Goal: Find contact information: Find contact information

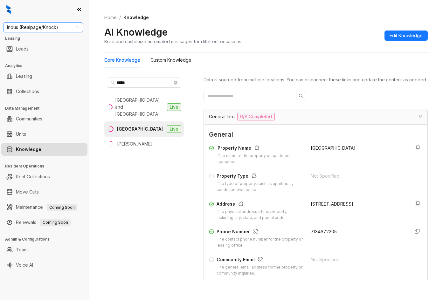
scroll to position [509, 0]
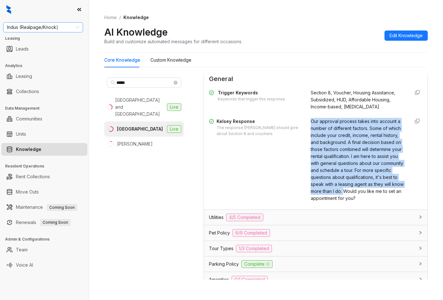
click at [36, 28] on span "Indus (Realpage/Knock)" at bounding box center [43, 28] width 72 height 10
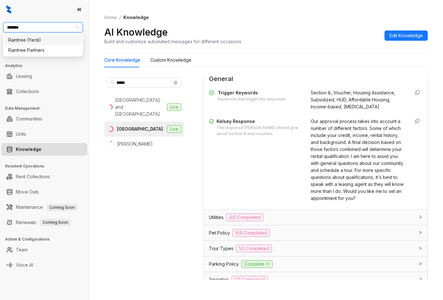
type input "********"
click at [39, 48] on div "Raintree Partners" at bounding box center [43, 50] width 70 height 7
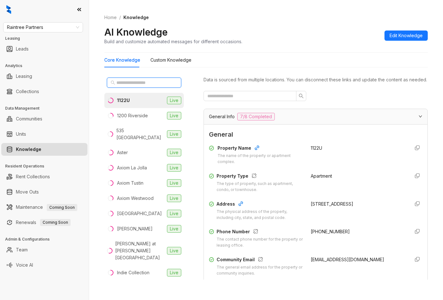
click at [121, 81] on input "text" at bounding box center [144, 82] width 56 height 7
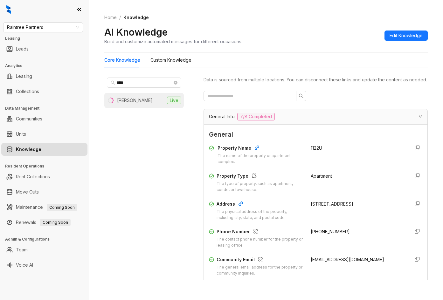
click at [137, 98] on li "Clinton Live" at bounding box center [144, 100] width 80 height 15
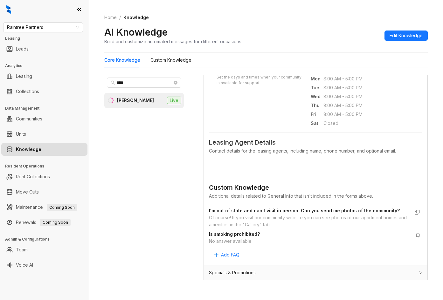
scroll to position [350, 0]
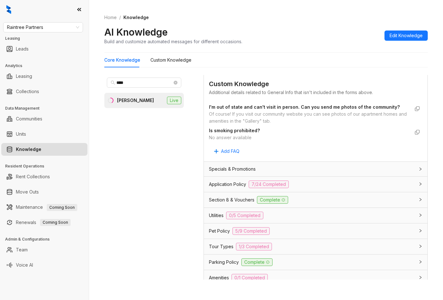
click at [329, 220] on div "Utilities 0/5 Completed" at bounding box center [312, 216] width 206 height 8
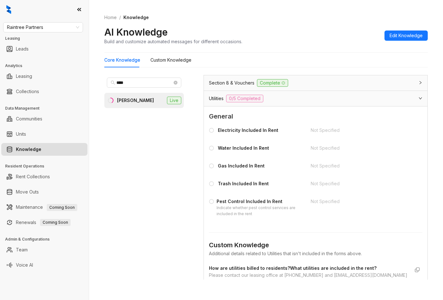
scroll to position [537, 0]
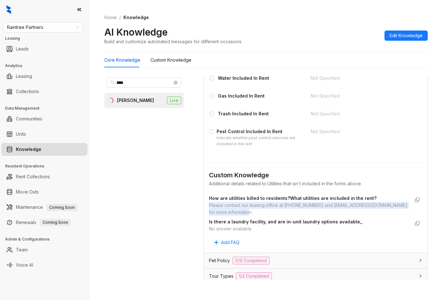
drag, startPoint x: 207, startPoint y: 212, endPoint x: 250, endPoint y: 220, distance: 43.6
click at [250, 220] on div "General Electricity Included In Rent Not Specified Water Included In Rent Not S…" at bounding box center [316, 145] width 224 height 216
drag, startPoint x: 255, startPoint y: 221, endPoint x: 199, endPoint y: 221, distance: 55.7
click at [209, 214] on div "General Electricity Included In Rent Not Specified Water Included In Rent Not S…" at bounding box center [316, 145] width 224 height 216
copy div "Please contact our leasing office at [PHONE_NUMBER] and [EMAIL_ADDRESS][DOMAIN_…"
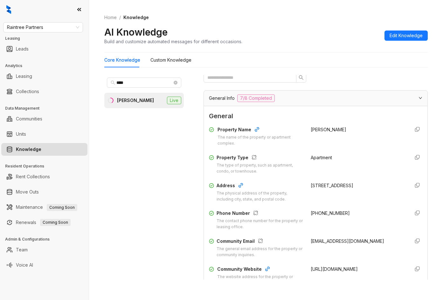
scroll to position [0, 0]
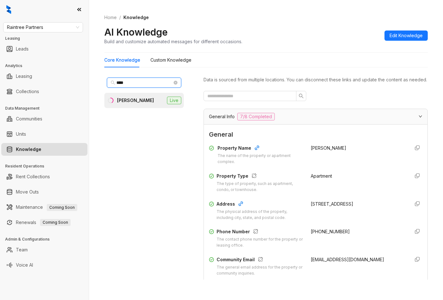
drag, startPoint x: 133, startPoint y: 83, endPoint x: 100, endPoint y: 84, distance: 33.4
click at [100, 84] on div "Home / Knowledge AI Knowledge Build and customize automated messages for differ…" at bounding box center [266, 150] width 354 height 300
type input "*****"
click at [122, 98] on div "The [PERSON_NAME]" at bounding box center [140, 100] width 46 height 7
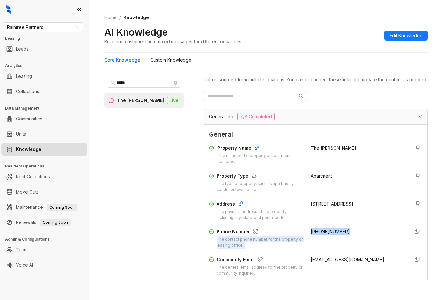
drag, startPoint x: 299, startPoint y: 242, endPoint x: 344, endPoint y: 243, distance: 44.2
click at [344, 243] on div "Phone Number The contact phone number for the property or leasing office. [PHON…" at bounding box center [316, 238] width 214 height 20
click at [318, 242] on div "[PHONE_NUMBER]" at bounding box center [358, 238] width 94 height 20
click at [318, 235] on span "[PHONE_NUMBER]" at bounding box center [330, 231] width 39 height 5
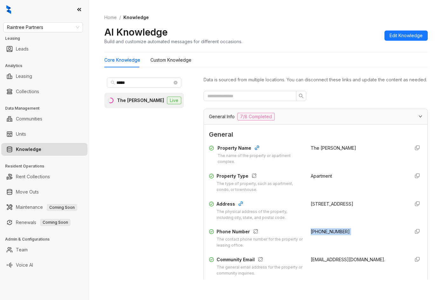
click at [318, 235] on span "[PHONE_NUMBER]" at bounding box center [330, 231] width 39 height 5
